Goal: Transaction & Acquisition: Purchase product/service

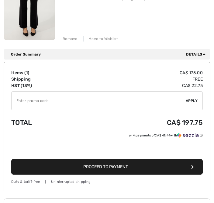
scroll to position [131, 0]
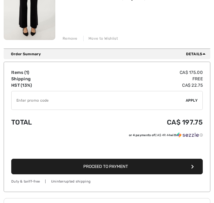
click at [192, 169] on button "Proceed to Payment" at bounding box center [107, 166] width 192 height 16
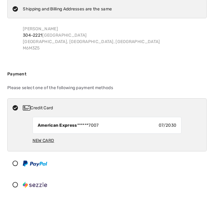
scroll to position [45, 0]
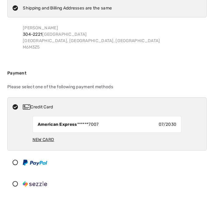
click at [41, 139] on div "New Card" at bounding box center [44, 139] width 22 height 11
radio input "true"
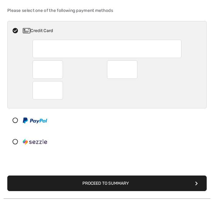
scroll to position [121, 0]
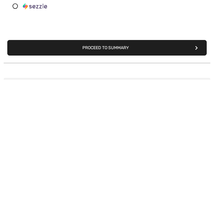
click at [148, 163] on button "Proceed to Summary" at bounding box center [107, 171] width 200 height 16
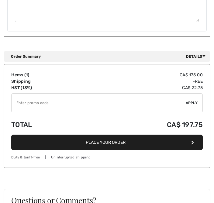
scroll to position [411, 0]
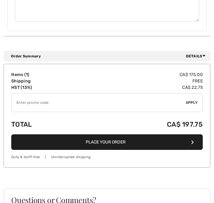
click at [191, 134] on button "Place Your Order" at bounding box center [107, 142] width 192 height 16
